Goal: Transaction & Acquisition: Purchase product/service

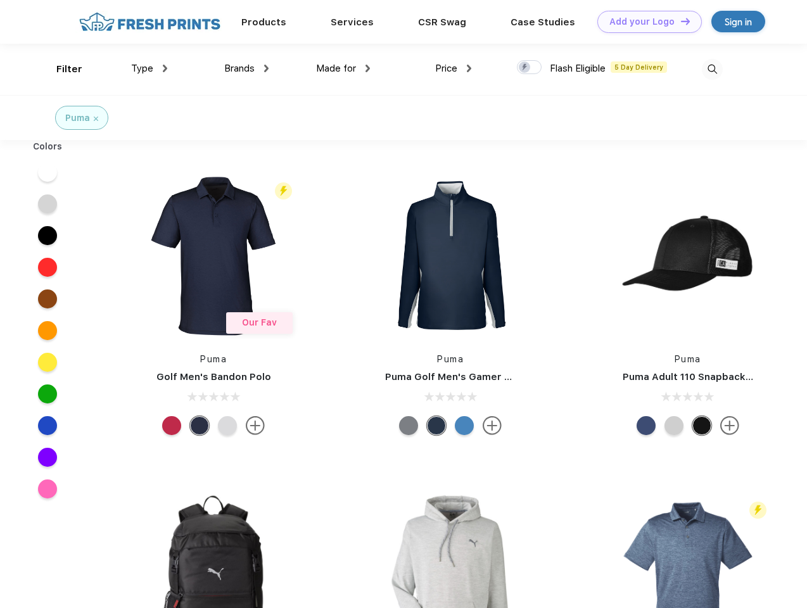
scroll to position [1, 0]
click at [645, 22] on link "Add your Logo Design Tool" at bounding box center [649, 22] width 105 height 22
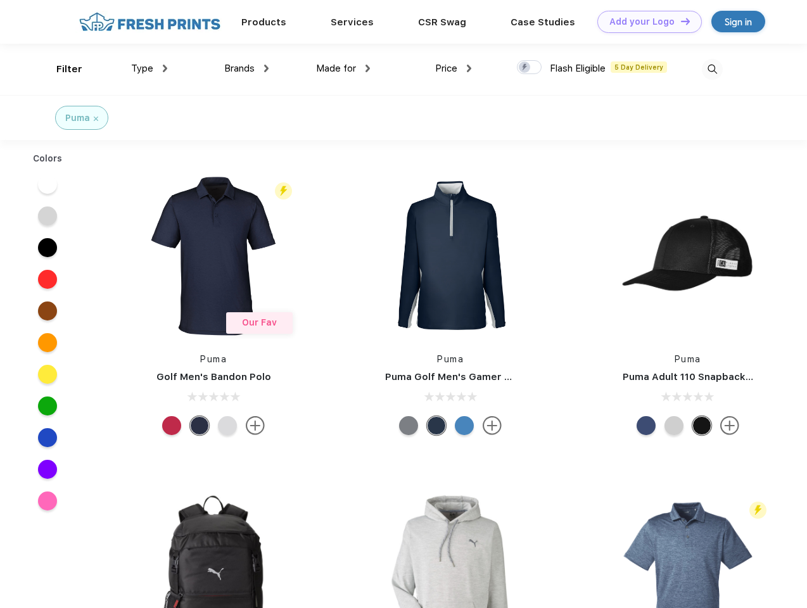
click at [0, 0] on div "Design Tool" at bounding box center [0, 0] width 0 height 0
click at [680, 21] on link "Add your Logo Design Tool" at bounding box center [649, 22] width 105 height 22
click at [61, 69] on div "Filter" at bounding box center [69, 69] width 26 height 15
click at [149, 68] on span "Type" at bounding box center [142, 68] width 22 height 11
click at [246, 68] on span "Brands" at bounding box center [239, 68] width 30 height 11
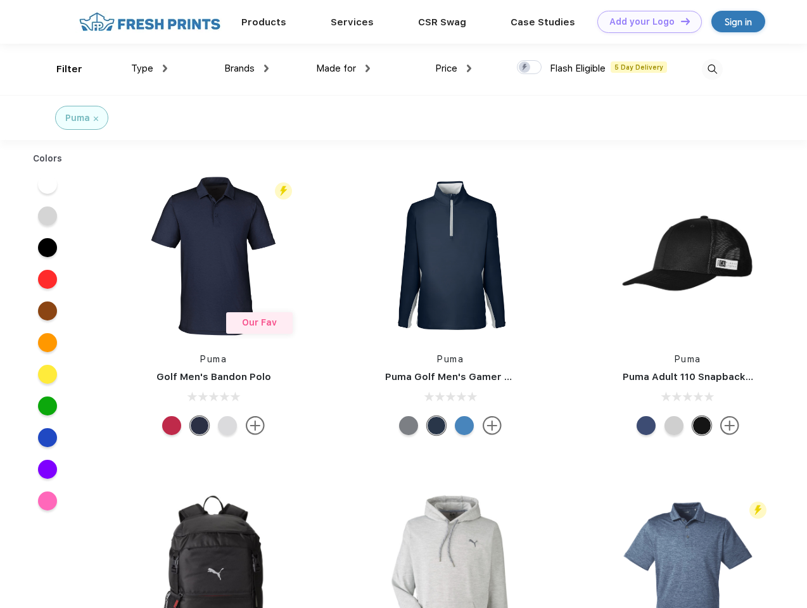
click at [343, 68] on span "Made for" at bounding box center [336, 68] width 40 height 11
click at [454, 68] on span "Price" at bounding box center [446, 68] width 22 height 11
click at [530, 68] on div at bounding box center [529, 67] width 25 height 14
click at [525, 68] on input "checkbox" at bounding box center [521, 64] width 8 height 8
click at [712, 69] on img at bounding box center [712, 69] width 21 height 21
